Goal: Information Seeking & Learning: Learn about a topic

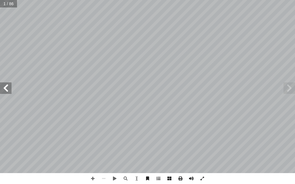
click at [2, 5] on input "text" at bounding box center [8, 3] width 17 height 7
click at [8, 88] on span at bounding box center [6, 89] width 12 height 12
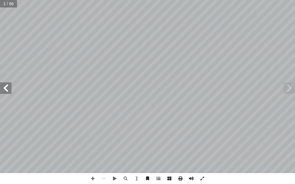
click at [8, 88] on span at bounding box center [6, 89] width 12 height 12
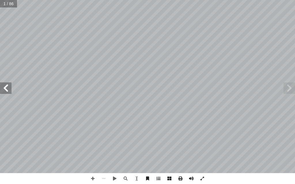
click at [8, 88] on span at bounding box center [6, 89] width 12 height 12
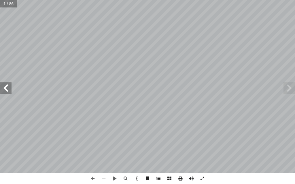
click at [8, 88] on span at bounding box center [6, 89] width 12 height 12
click at [286, 91] on span at bounding box center [289, 89] width 12 height 12
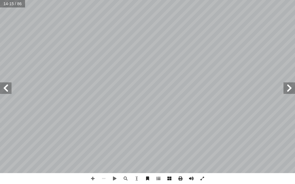
click at [286, 91] on span at bounding box center [289, 89] width 12 height 12
click at [6, 89] on span at bounding box center [6, 89] width 12 height 12
click at [7, 88] on span at bounding box center [6, 89] width 12 height 12
click at [8, 86] on span at bounding box center [6, 89] width 12 height 12
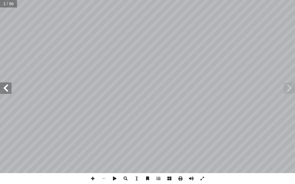
click at [7, 84] on span at bounding box center [6, 89] width 12 height 12
click at [3, 91] on span at bounding box center [6, 89] width 12 height 12
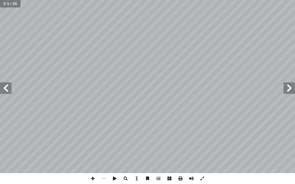
click at [4, 91] on span at bounding box center [6, 89] width 12 height 12
click at [10, 92] on span at bounding box center [6, 89] width 12 height 12
click at [285, 90] on span at bounding box center [289, 89] width 12 height 12
click at [87, 178] on span at bounding box center [92, 179] width 11 height 11
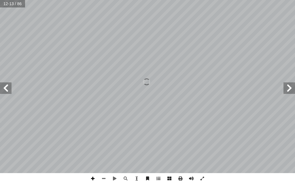
click at [87, 178] on span at bounding box center [92, 179] width 11 height 11
click at [132, 39] on html "الصفحة الرئيسية الصف الأول الصف الثاني الصف الثالث الصف الرابع الصف الخامس الصف…" at bounding box center [147, 19] width 295 height 39
click at [5, 89] on span at bounding box center [6, 89] width 12 height 12
click at [101, 176] on span at bounding box center [103, 179] width 11 height 11
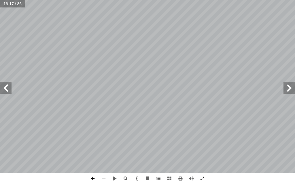
click at [91, 175] on span at bounding box center [92, 179] width 11 height 11
click at [106, 177] on span at bounding box center [103, 179] width 11 height 11
click at [93, 178] on span at bounding box center [92, 179] width 11 height 11
